Goal: Check status: Check status

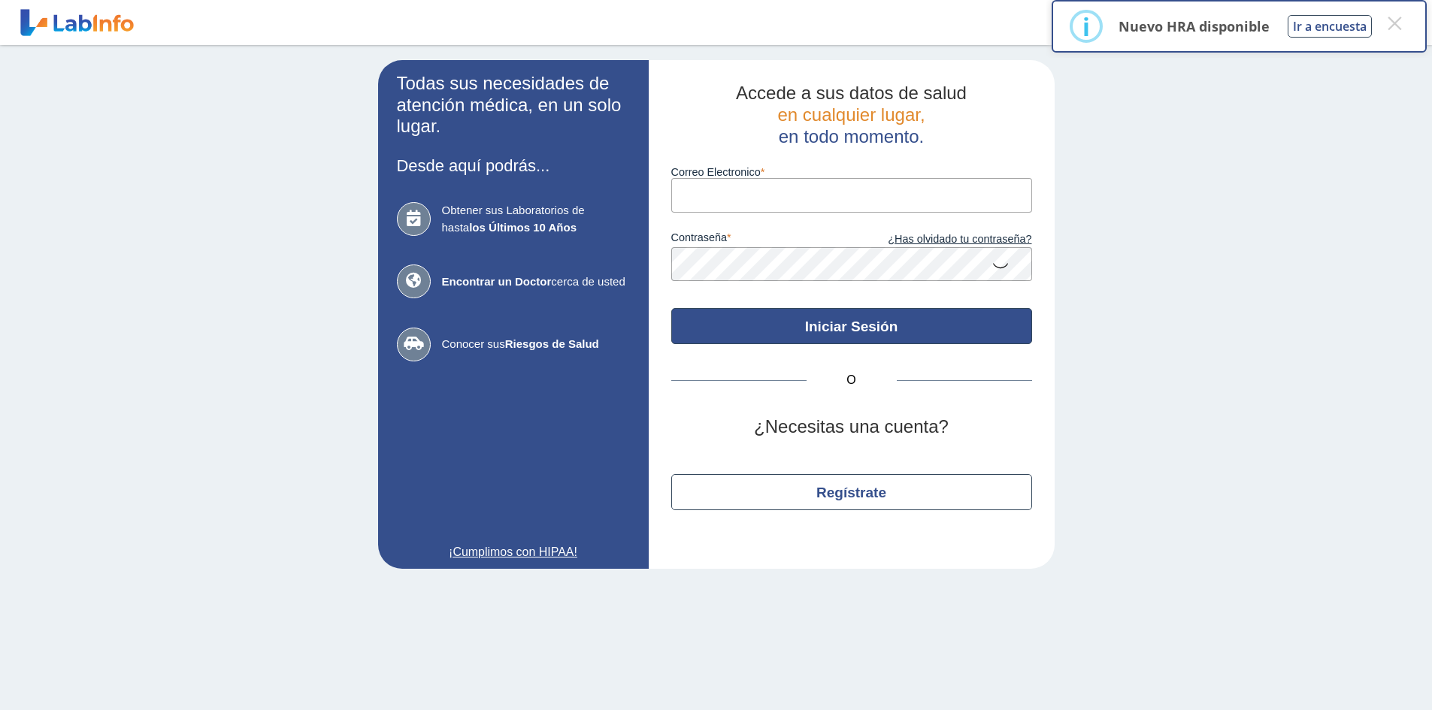
type input "[EMAIL_ADDRESS][DOMAIN_NAME]"
click at [839, 322] on button "Iniciar Sesión" at bounding box center [851, 326] width 361 height 36
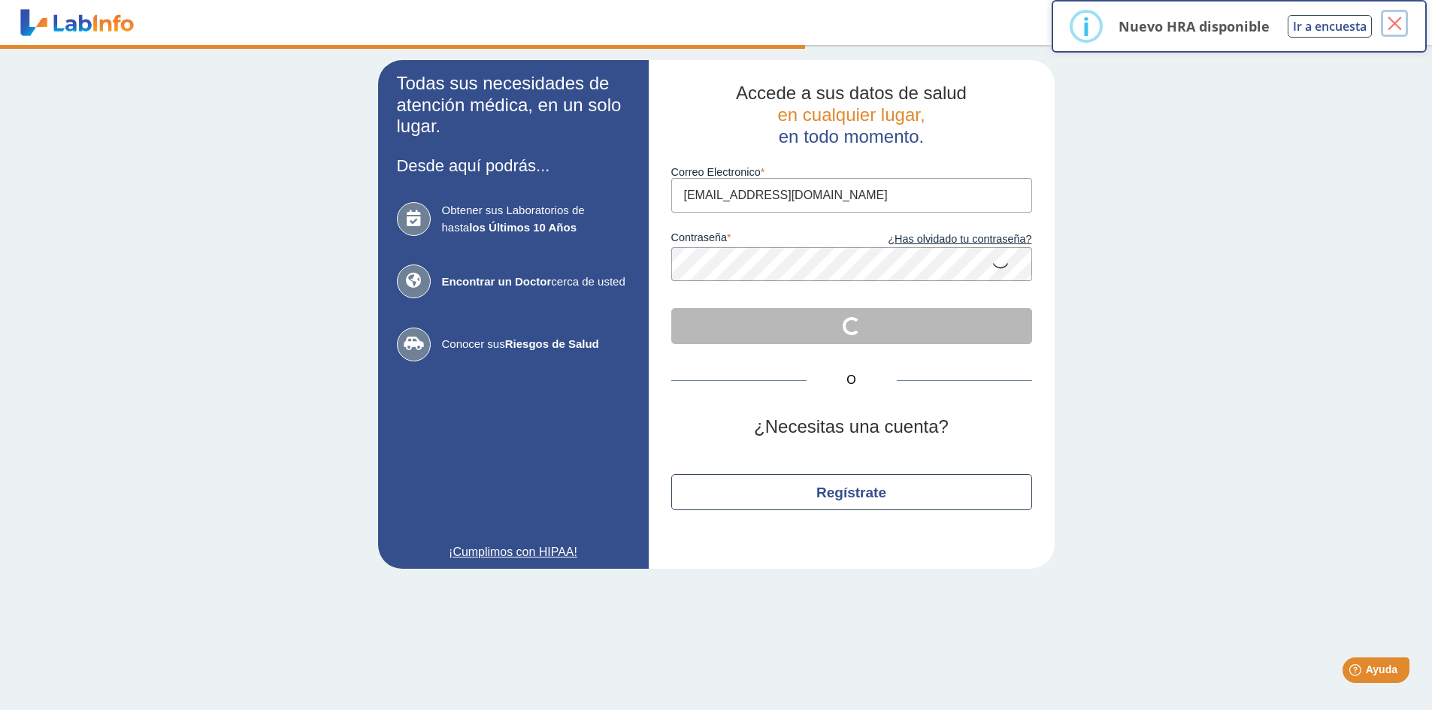
click at [1397, 29] on button "×" at bounding box center [1394, 23] width 27 height 27
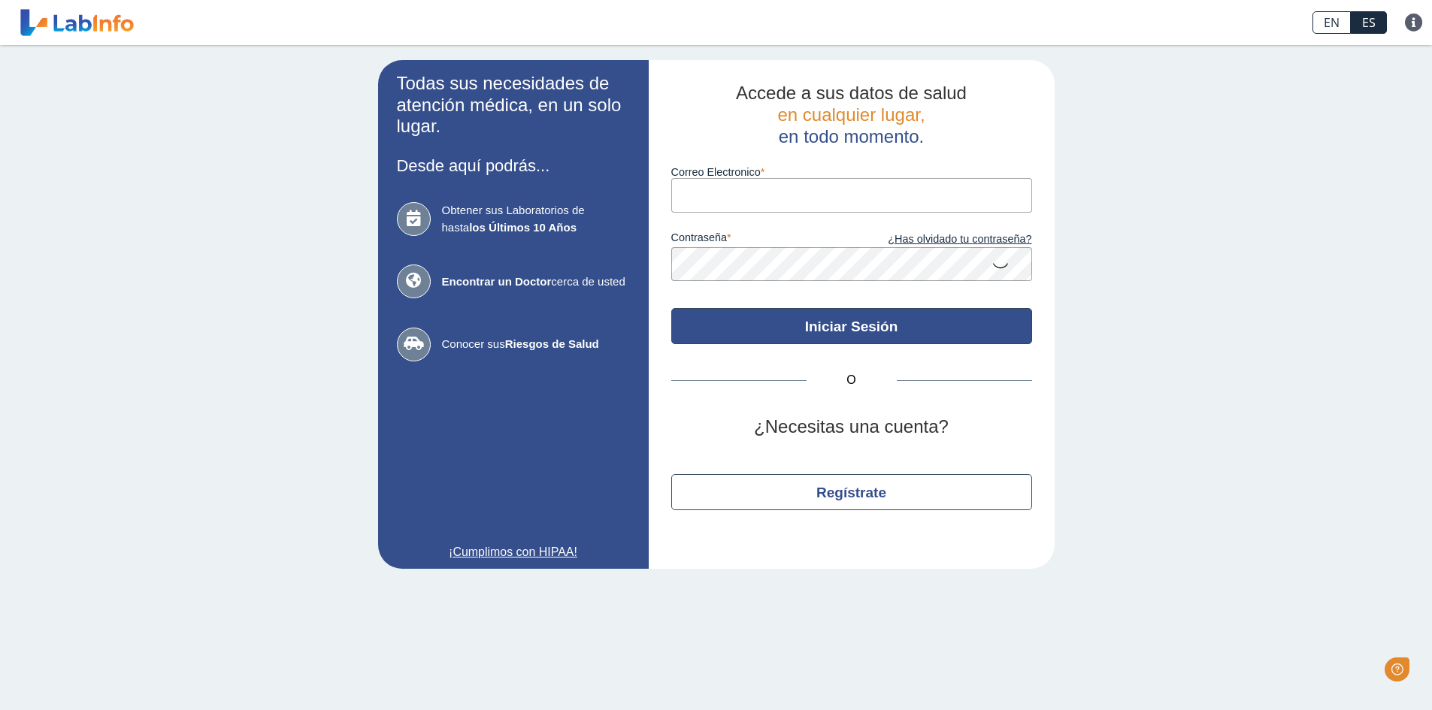
type input "[EMAIL_ADDRESS][DOMAIN_NAME]"
click at [852, 328] on button "Iniciar Sesión" at bounding box center [851, 326] width 361 height 36
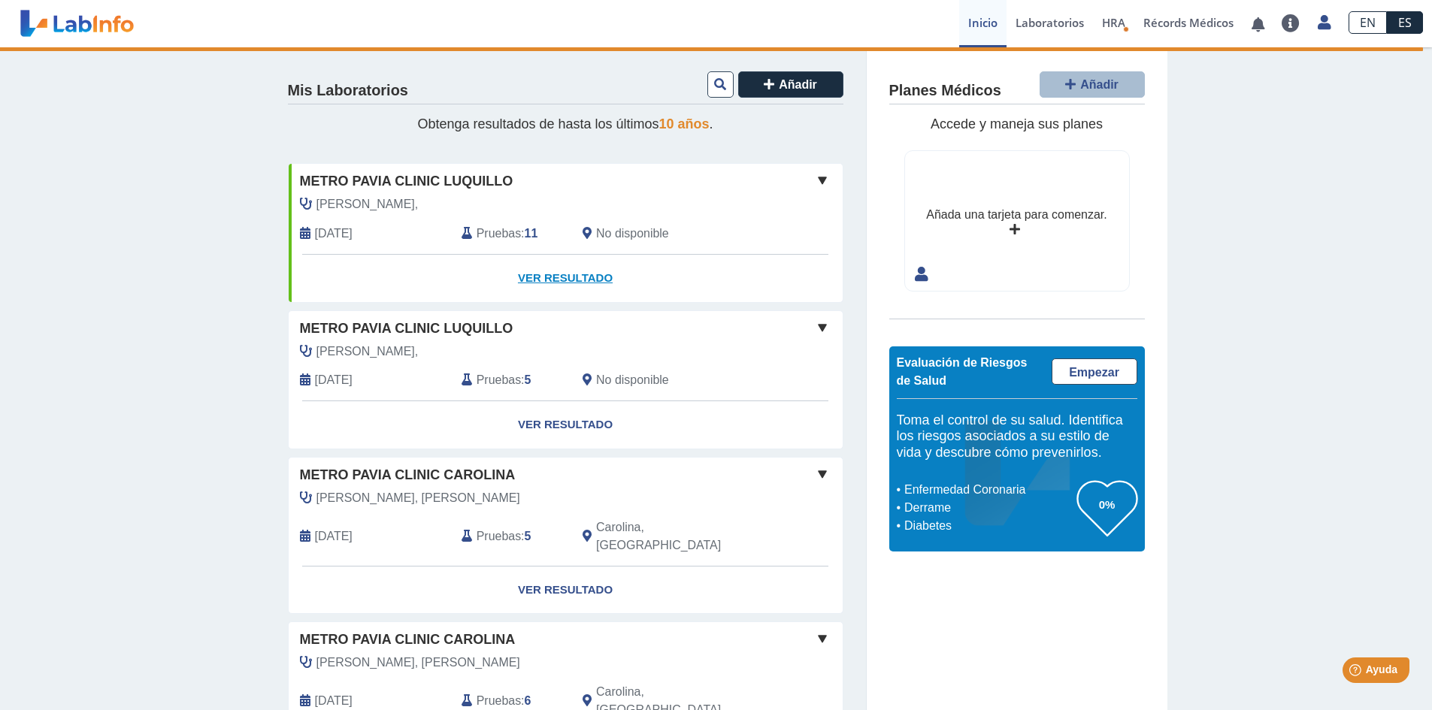
click at [555, 268] on link "Ver Resultado" at bounding box center [566, 278] width 554 height 47
click at [560, 277] on link "Ver Resultado" at bounding box center [566, 278] width 554 height 47
click at [562, 277] on link "Ver Resultado" at bounding box center [566, 278] width 554 height 47
click at [565, 275] on link "Ver Resultado" at bounding box center [566, 278] width 554 height 47
click at [525, 229] on b "11" at bounding box center [532, 233] width 14 height 13
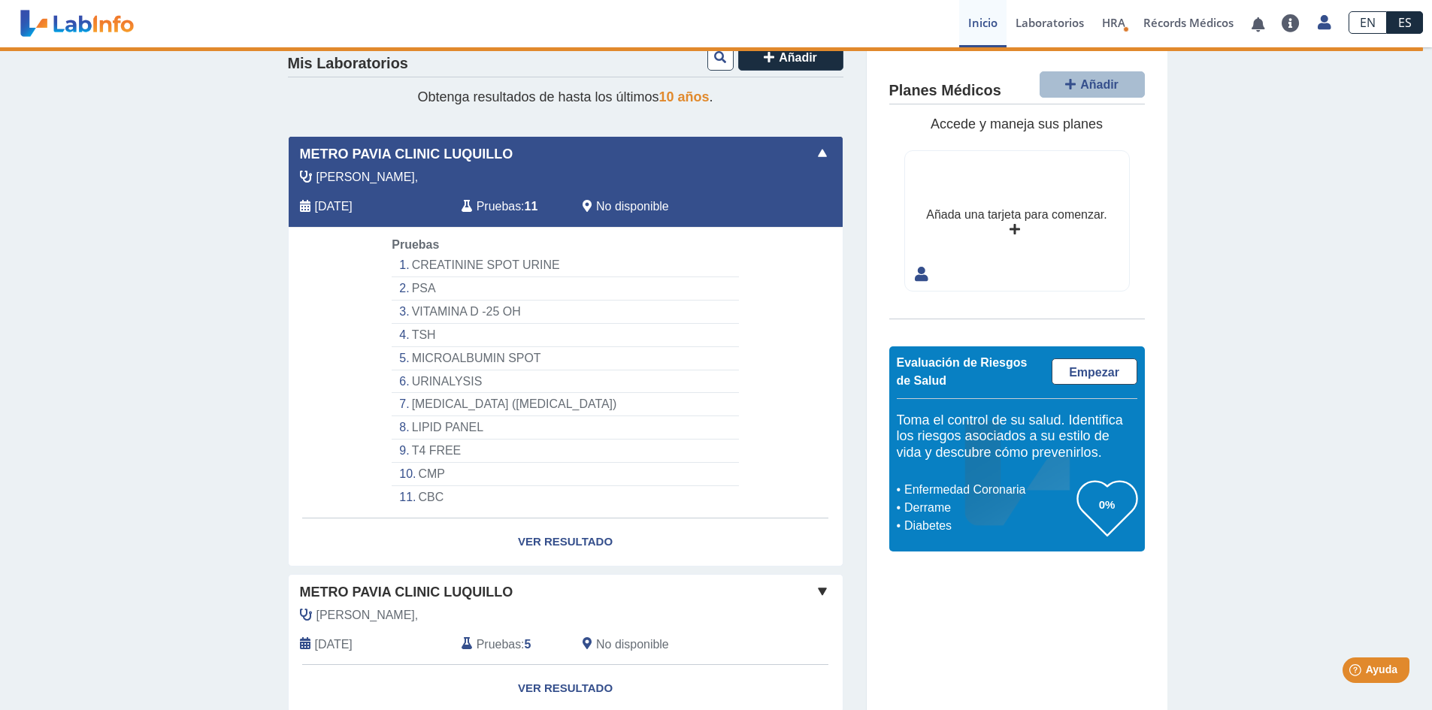
scroll to position [75, 0]
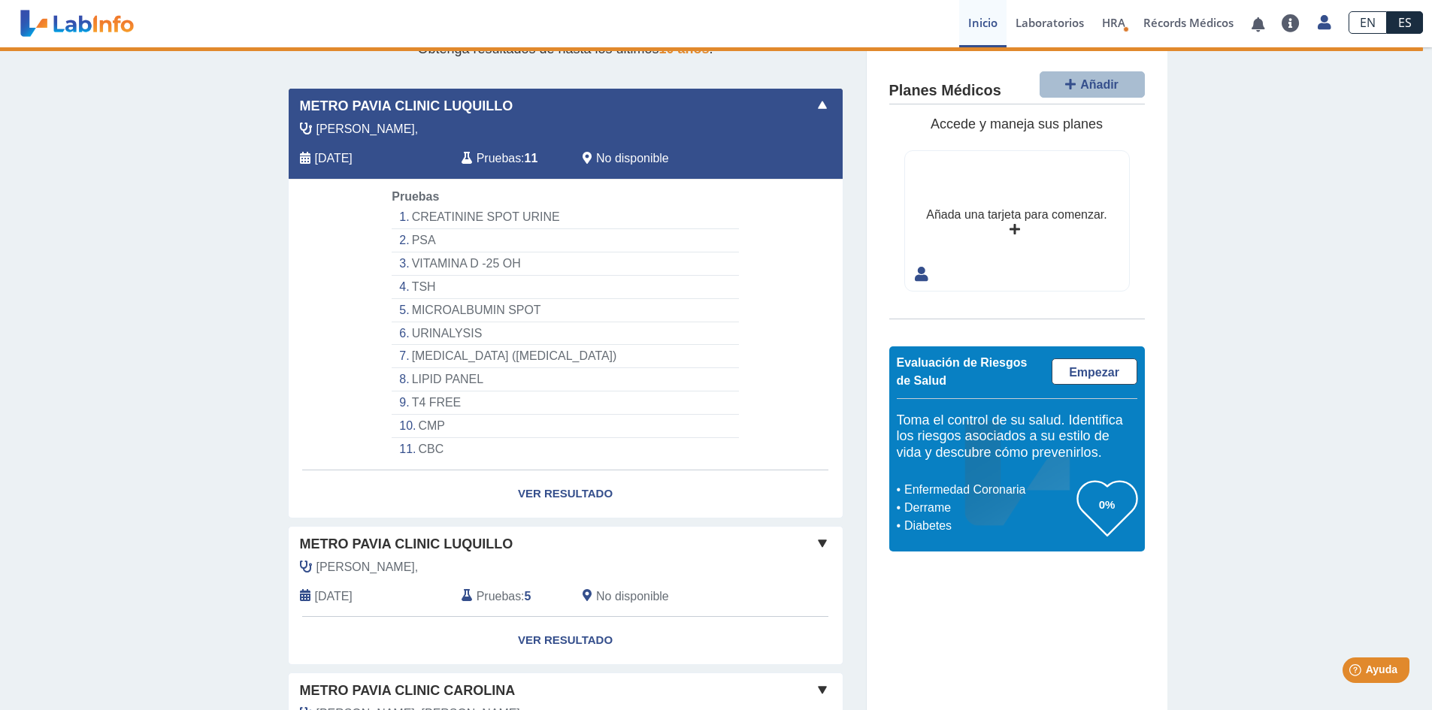
click at [419, 286] on li "TSH" at bounding box center [565, 287] width 347 height 23
click at [427, 401] on li "T4 FREE" at bounding box center [565, 403] width 347 height 23
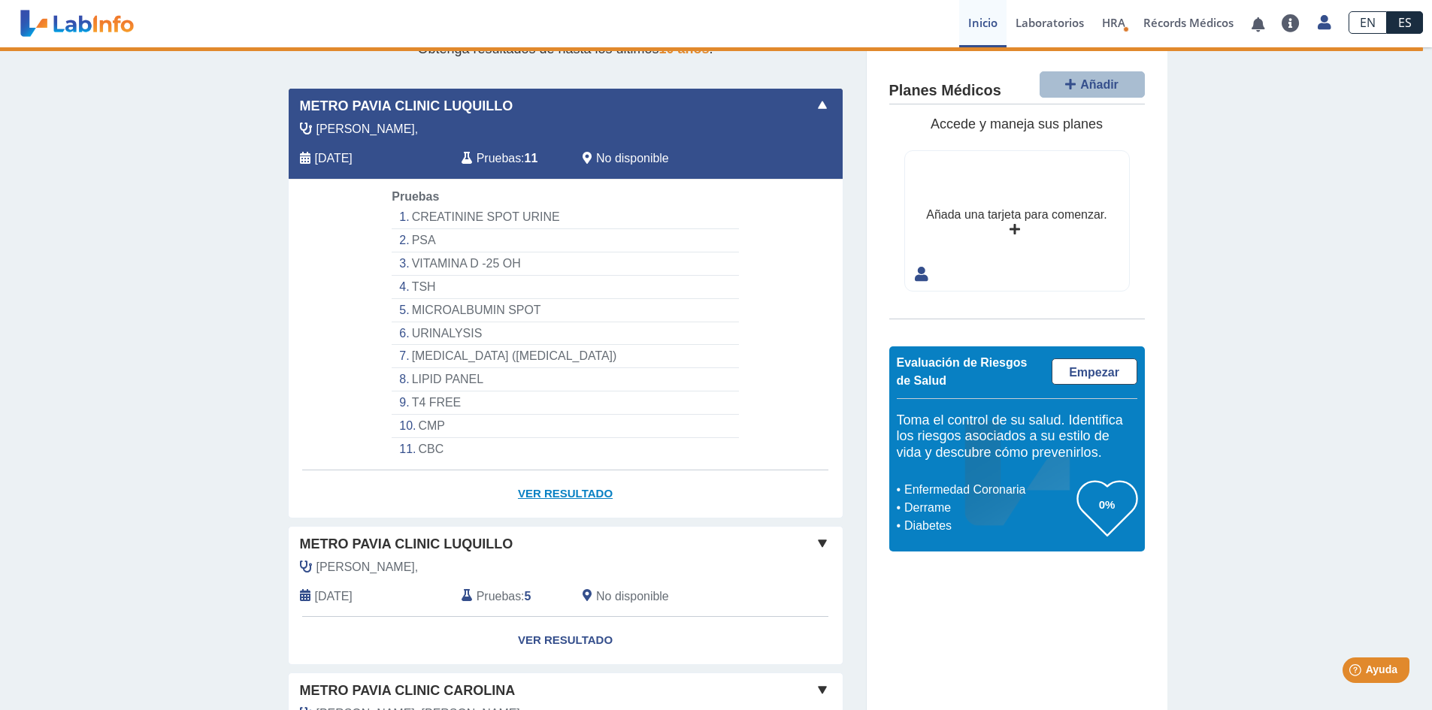
click at [546, 490] on link "Ver Resultado" at bounding box center [566, 494] width 554 height 47
click at [555, 489] on link "Ver Resultado" at bounding box center [566, 494] width 554 height 47
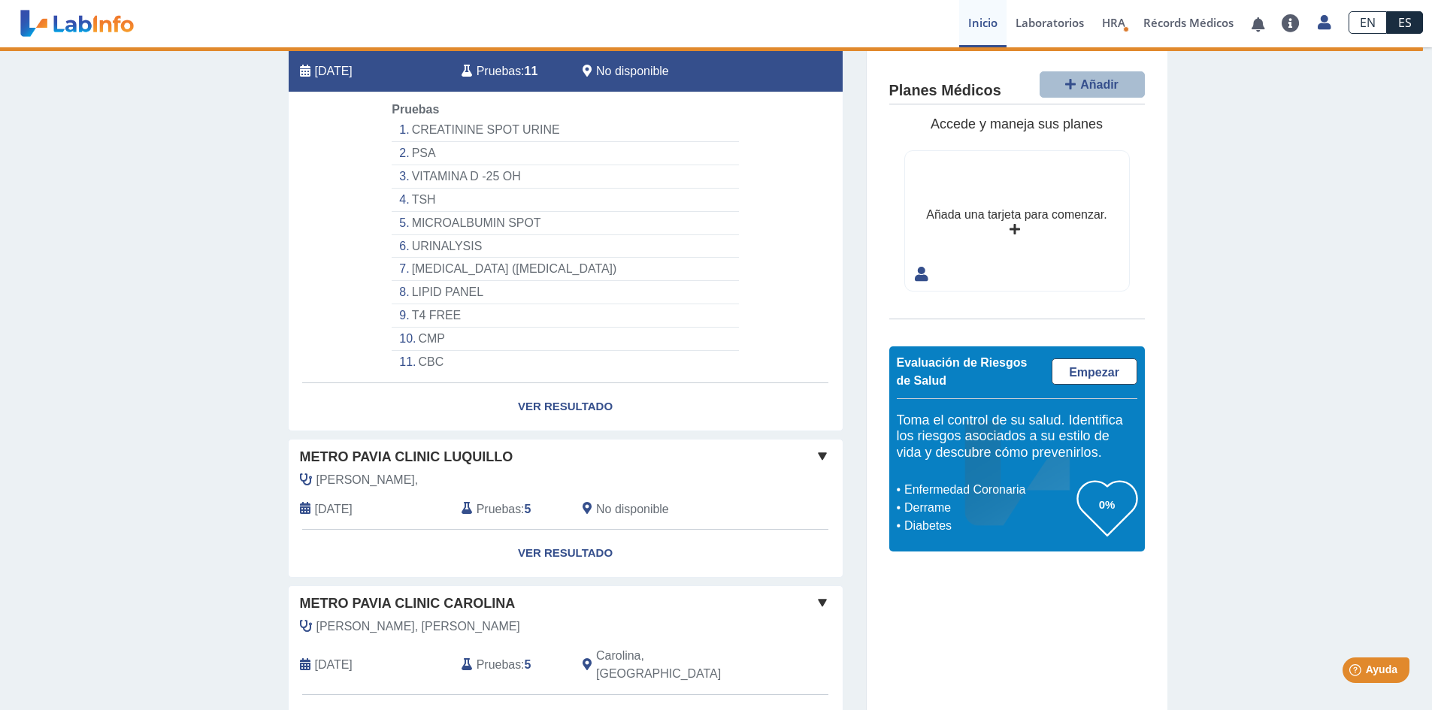
scroll to position [0, 0]
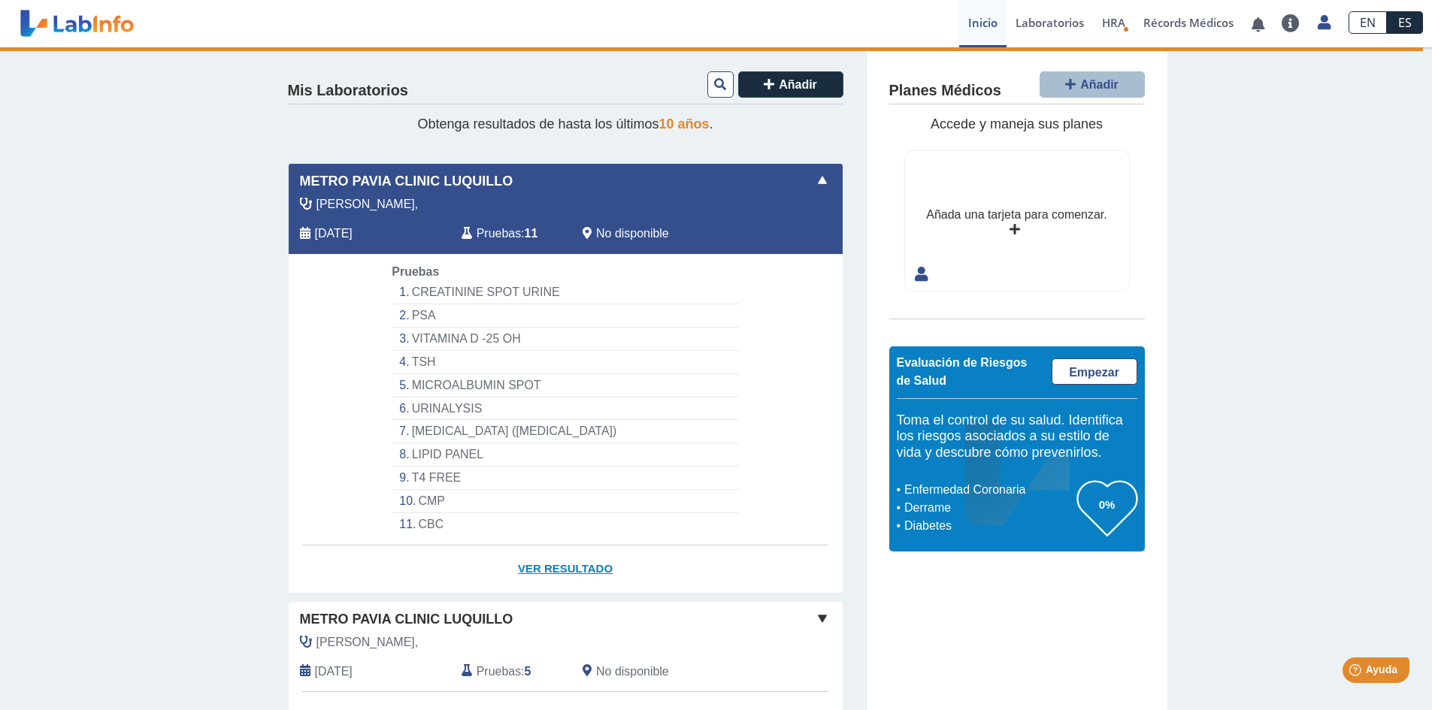
click at [554, 571] on link "Ver Resultado" at bounding box center [566, 569] width 554 height 47
click at [558, 568] on link "Ver Resultado" at bounding box center [566, 569] width 554 height 47
click at [558, 567] on link "Ver Resultado" at bounding box center [566, 569] width 554 height 47
click at [565, 557] on link "Ver Resultado" at bounding box center [566, 569] width 554 height 47
click at [813, 184] on span at bounding box center [822, 180] width 18 height 18
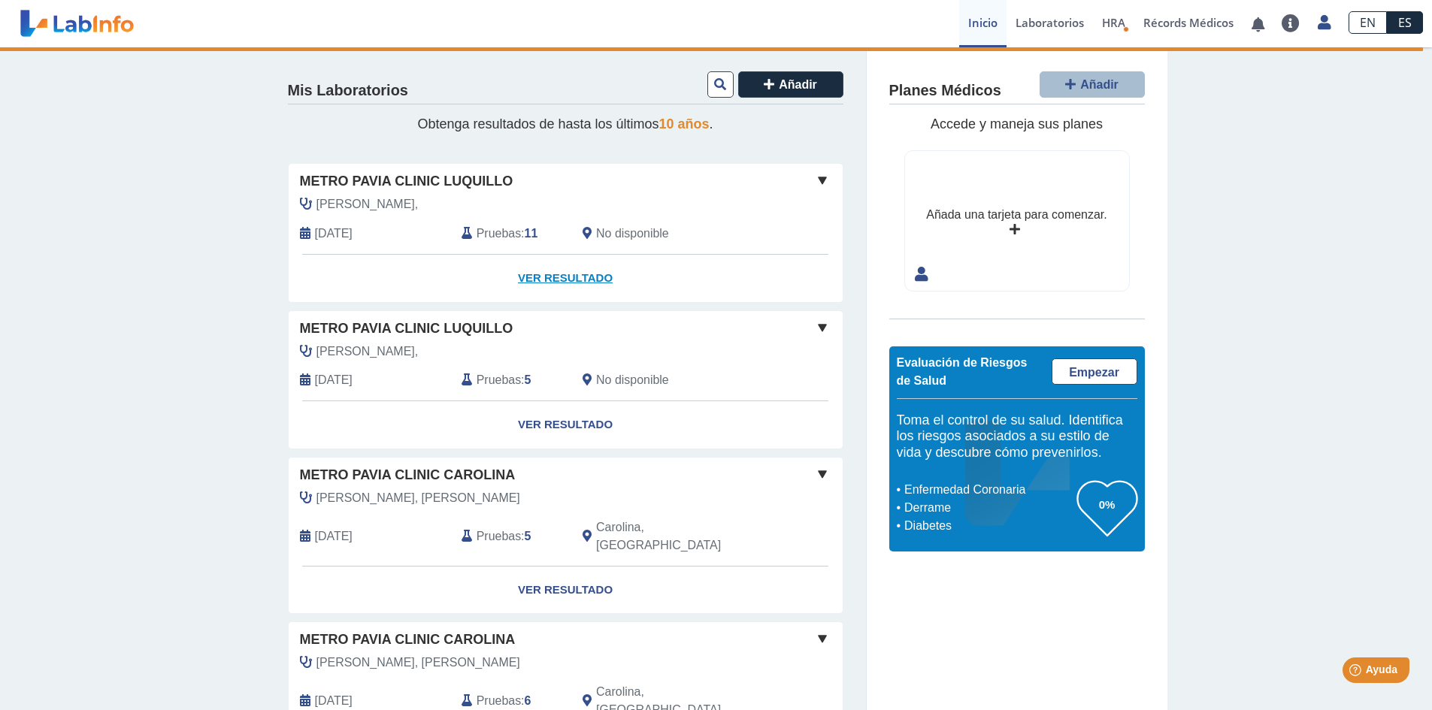
click at [531, 268] on link "Ver Resultado" at bounding box center [566, 278] width 554 height 47
click at [546, 273] on link "Ver Resultado" at bounding box center [566, 278] width 554 height 47
click at [546, 271] on link "Ver Resultado" at bounding box center [566, 278] width 554 height 47
click at [492, 231] on span "Pruebas" at bounding box center [499, 234] width 44 height 18
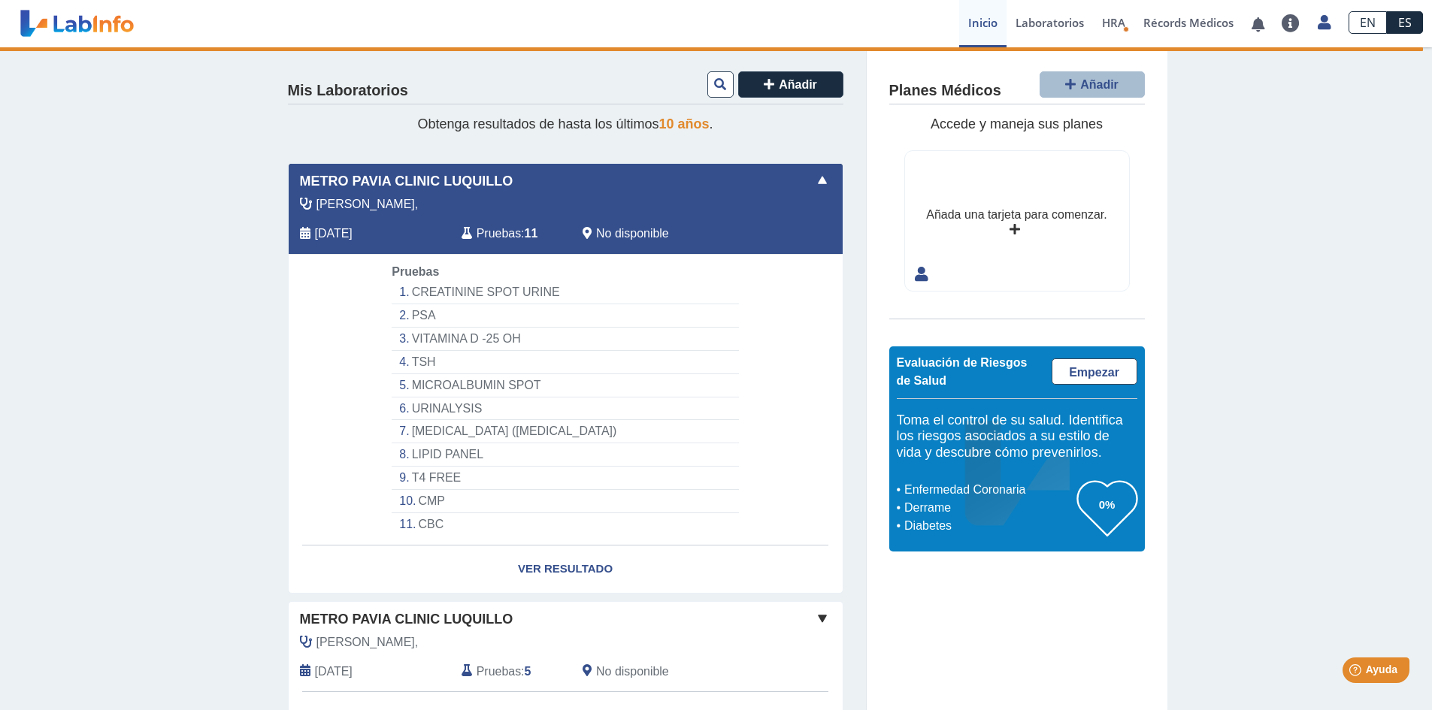
click at [454, 289] on li "CREATININE SPOT URINE" at bounding box center [565, 292] width 347 height 23
click at [563, 570] on link "Ver Resultado" at bounding box center [566, 569] width 554 height 47
drag, startPoint x: 563, startPoint y: 568, endPoint x: 563, endPoint y: 559, distance: 8.3
click at [562, 566] on link "Ver Resultado" at bounding box center [566, 569] width 554 height 47
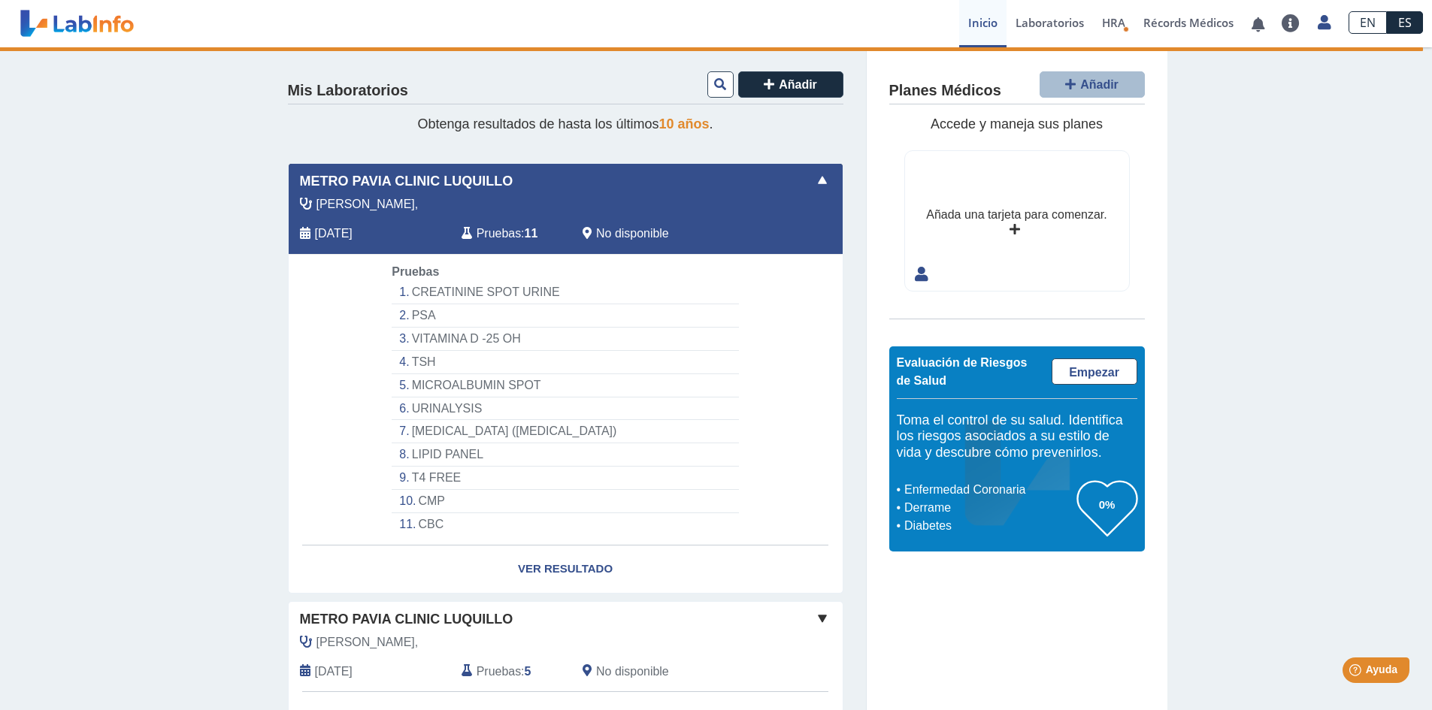
click at [819, 188] on span at bounding box center [822, 180] width 18 height 18
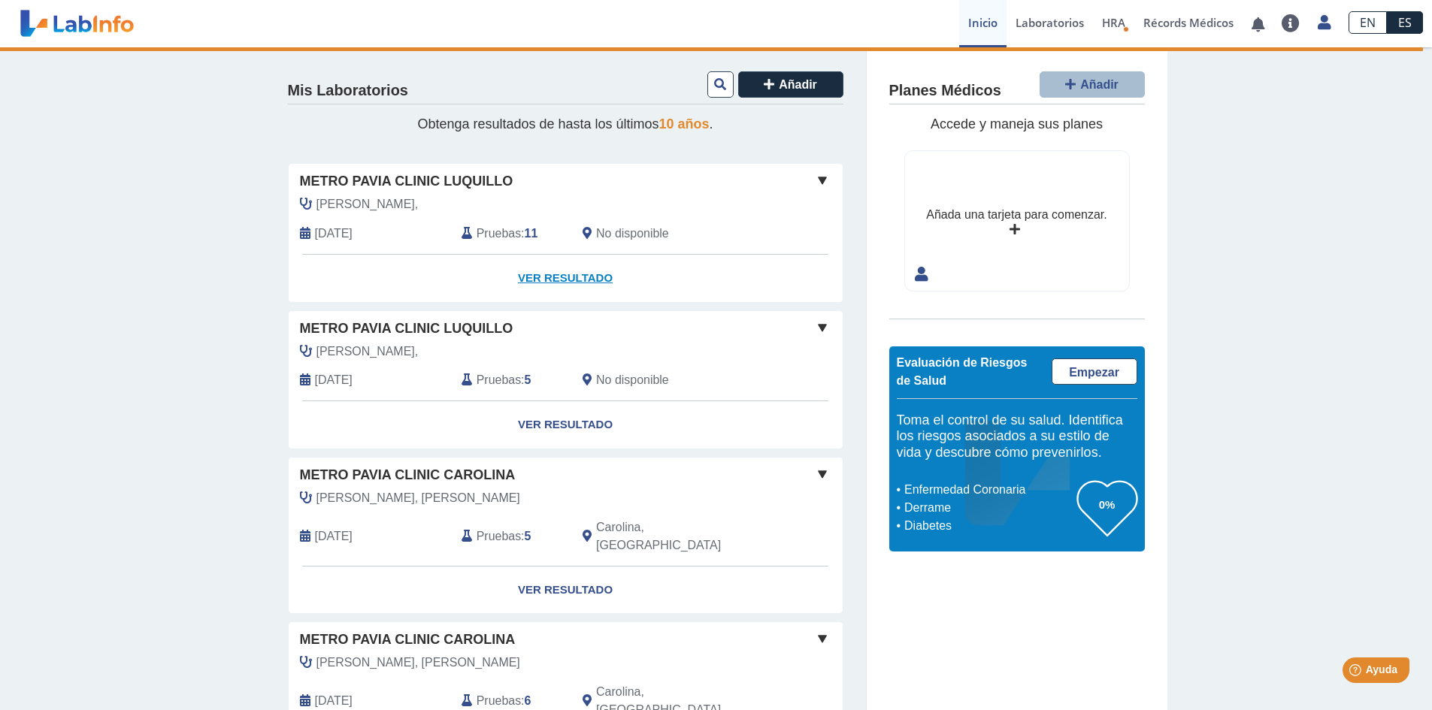
drag, startPoint x: 561, startPoint y: 268, endPoint x: 503, endPoint y: 256, distance: 59.3
click at [560, 268] on link "Ver Resultado" at bounding box center [566, 278] width 554 height 47
click at [328, 234] on span "Aug 11, 2025" at bounding box center [334, 234] width 38 height 18
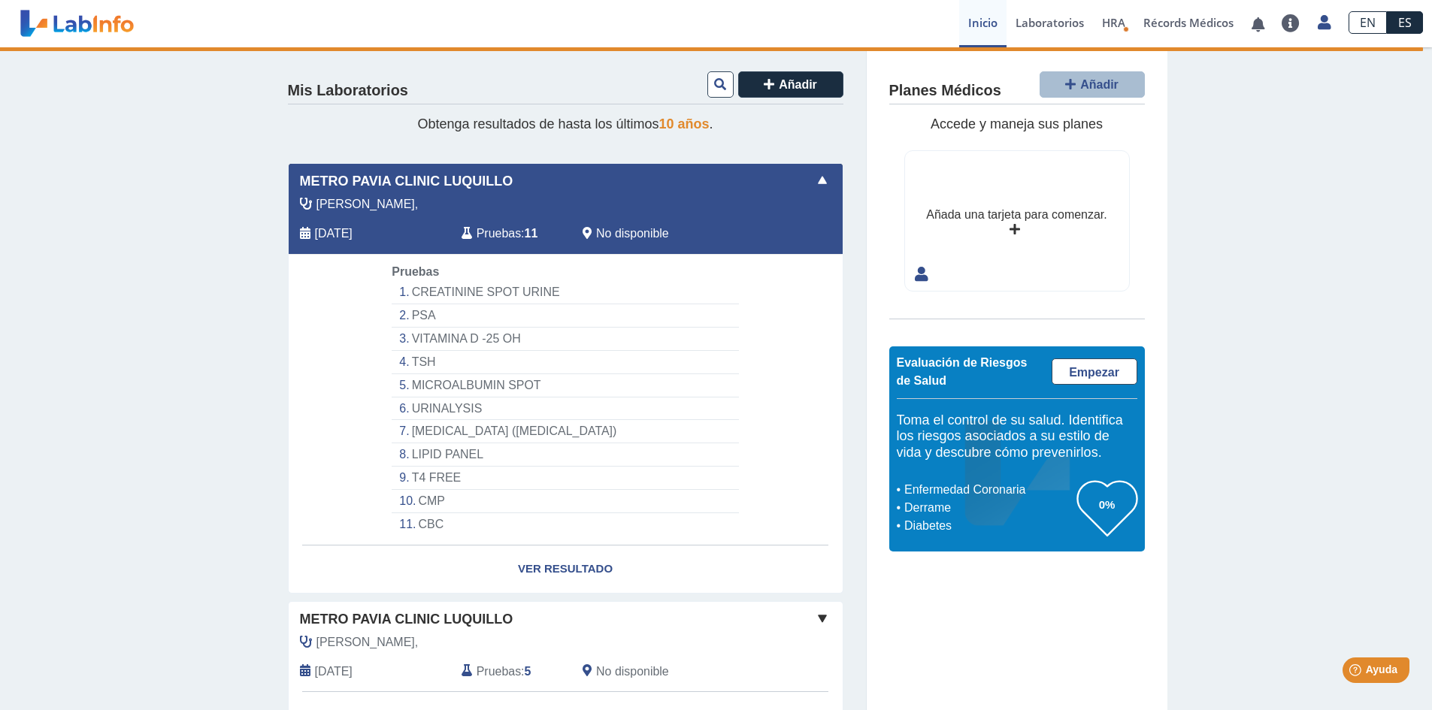
click at [413, 309] on li "PSA" at bounding box center [565, 315] width 347 height 23
click at [562, 562] on link "Ver Resultado" at bounding box center [566, 569] width 554 height 47
